Goal: Find specific page/section: Find specific page/section

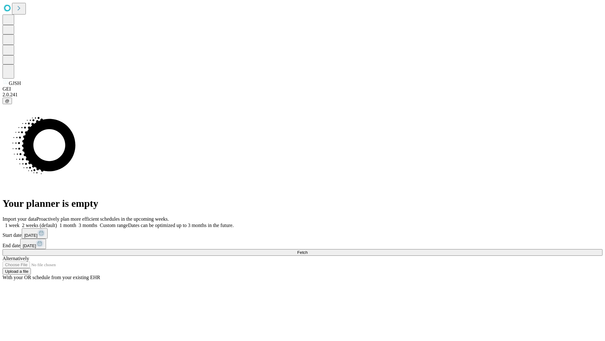
click at [308, 250] on span "Fetch" at bounding box center [302, 252] width 10 height 5
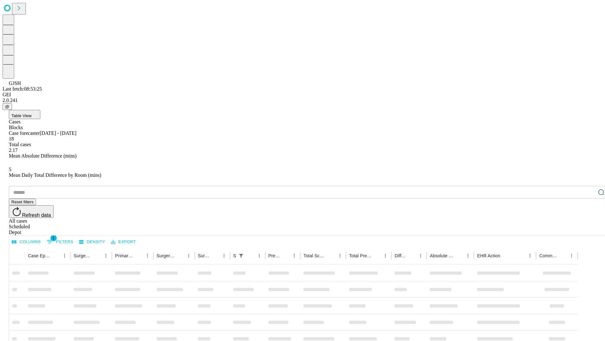
click at [589, 229] on div "Depot" at bounding box center [309, 232] width 600 height 6
